Goal: Use online tool/utility: Utilize a website feature to perform a specific function

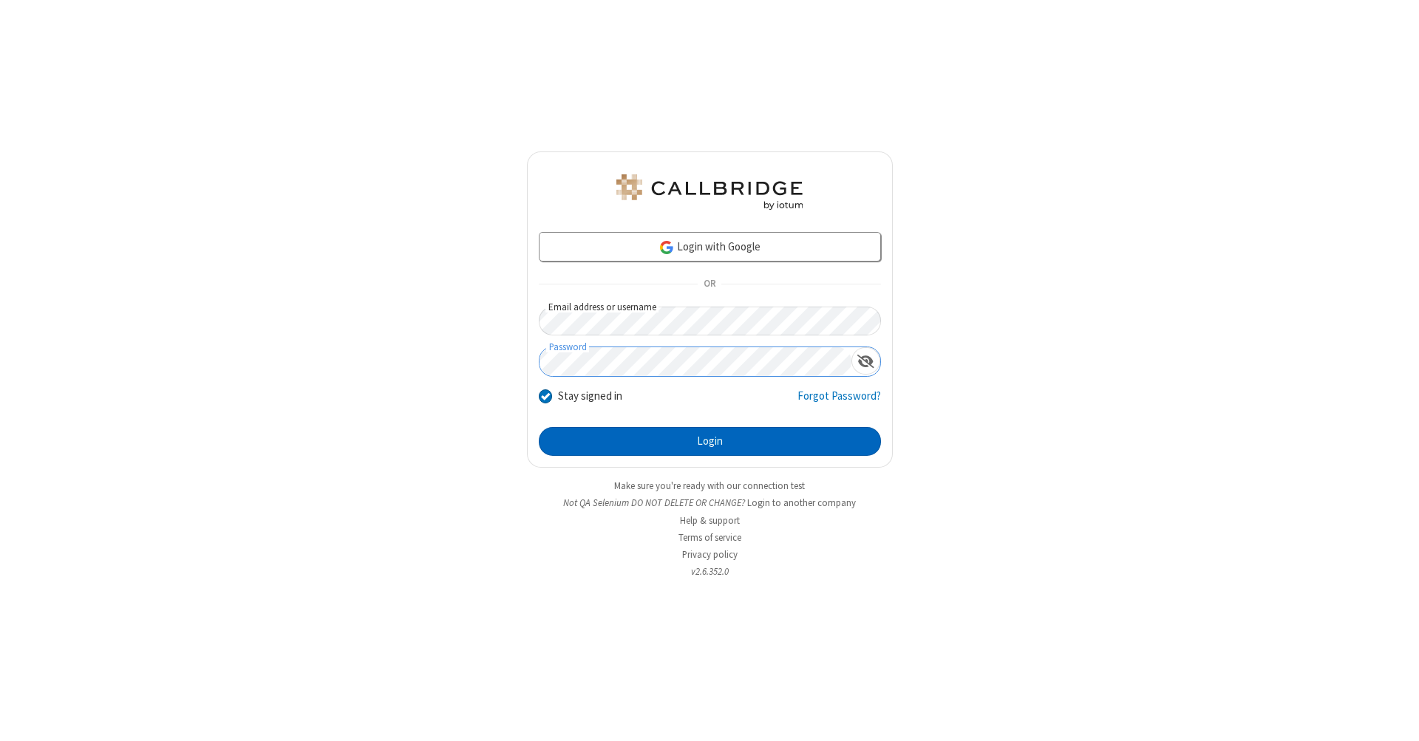
click at [709, 442] on button "Login" at bounding box center [710, 442] width 342 height 30
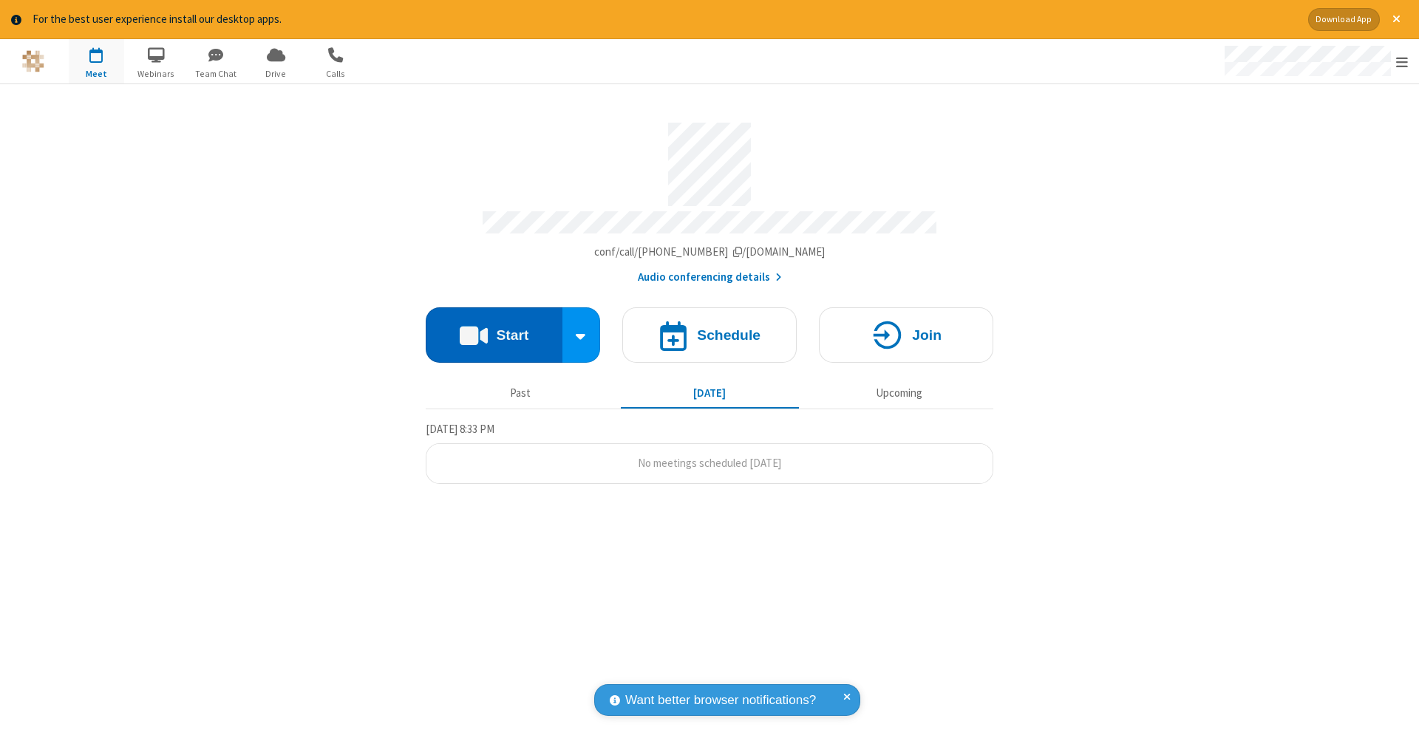
click at [494, 327] on button "Start" at bounding box center [494, 334] width 137 height 55
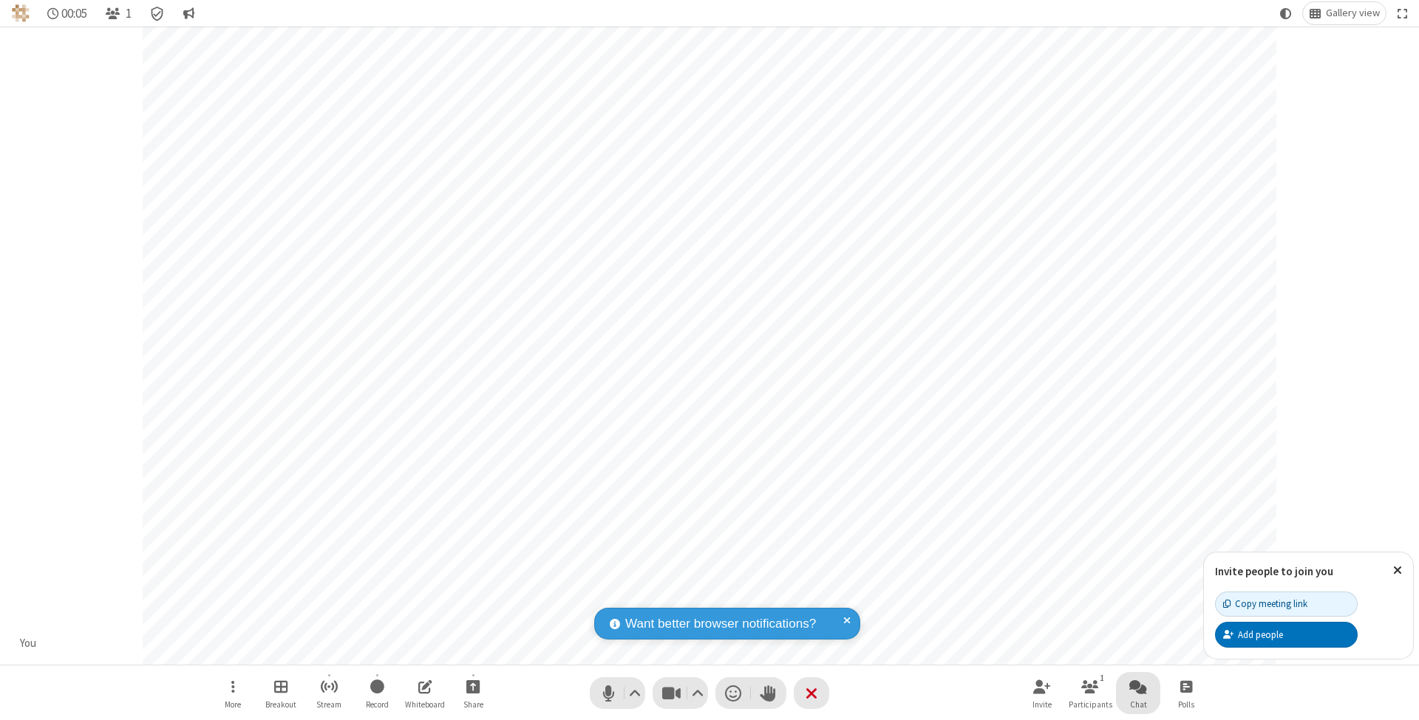
click at [1137, 686] on span "Open chat" at bounding box center [1138, 687] width 18 height 18
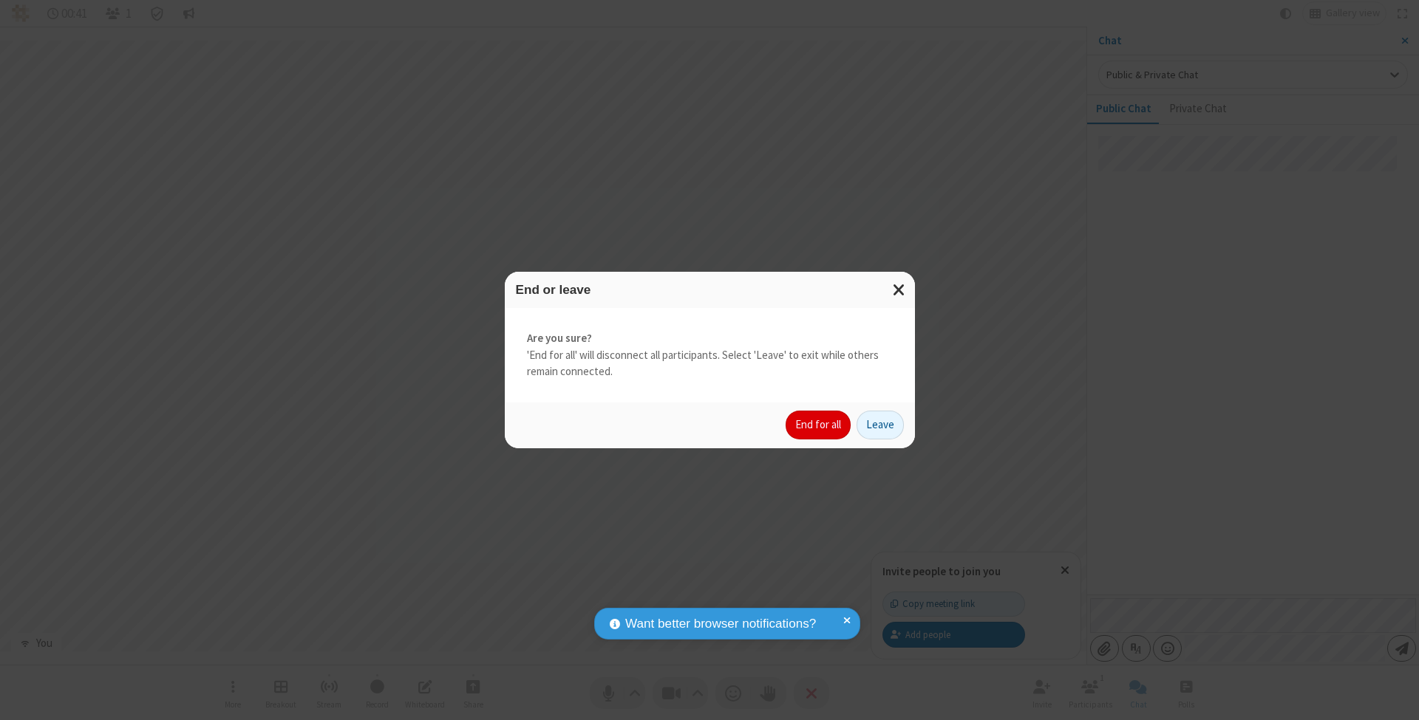
click at [819, 424] on button "End for all" at bounding box center [817, 426] width 65 height 30
